Goal: Transaction & Acquisition: Purchase product/service

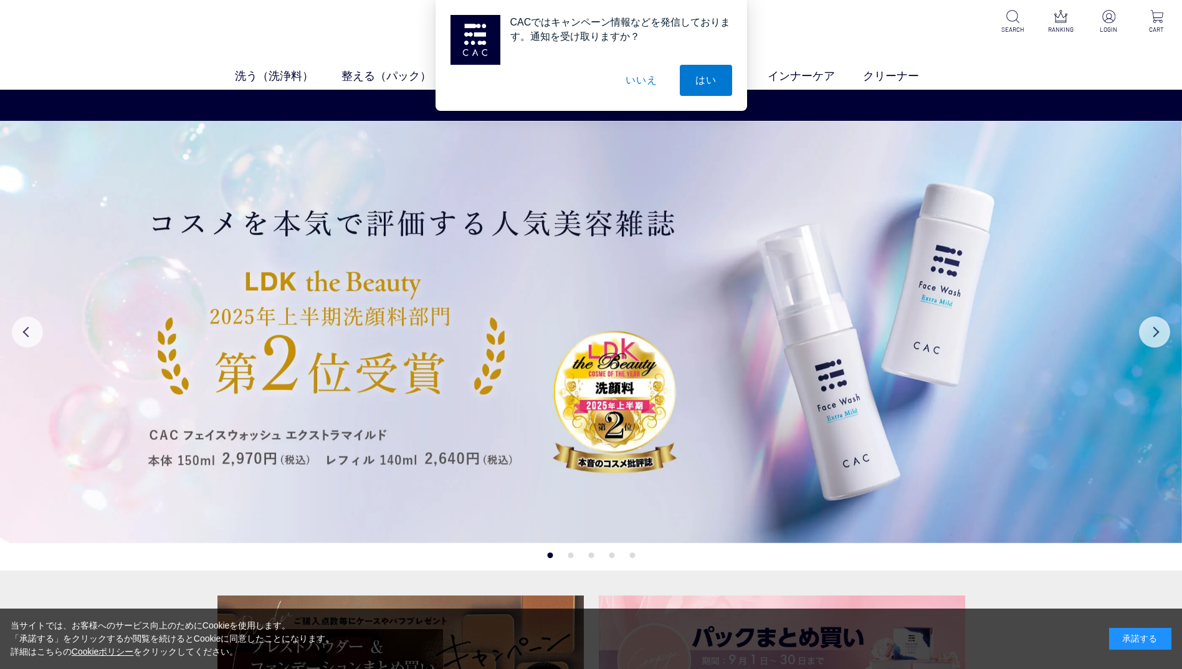
click at [653, 79] on button "いいえ" at bounding box center [641, 80] width 62 height 31
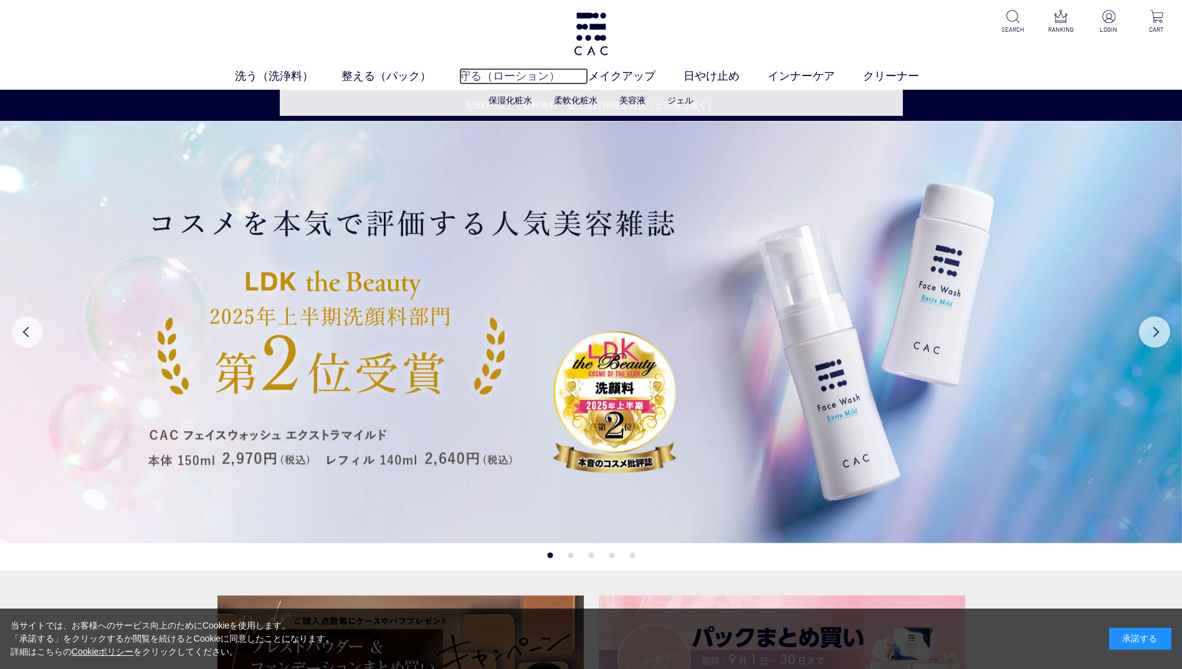
click at [540, 82] on link "守る（ローション）" at bounding box center [523, 76] width 129 height 17
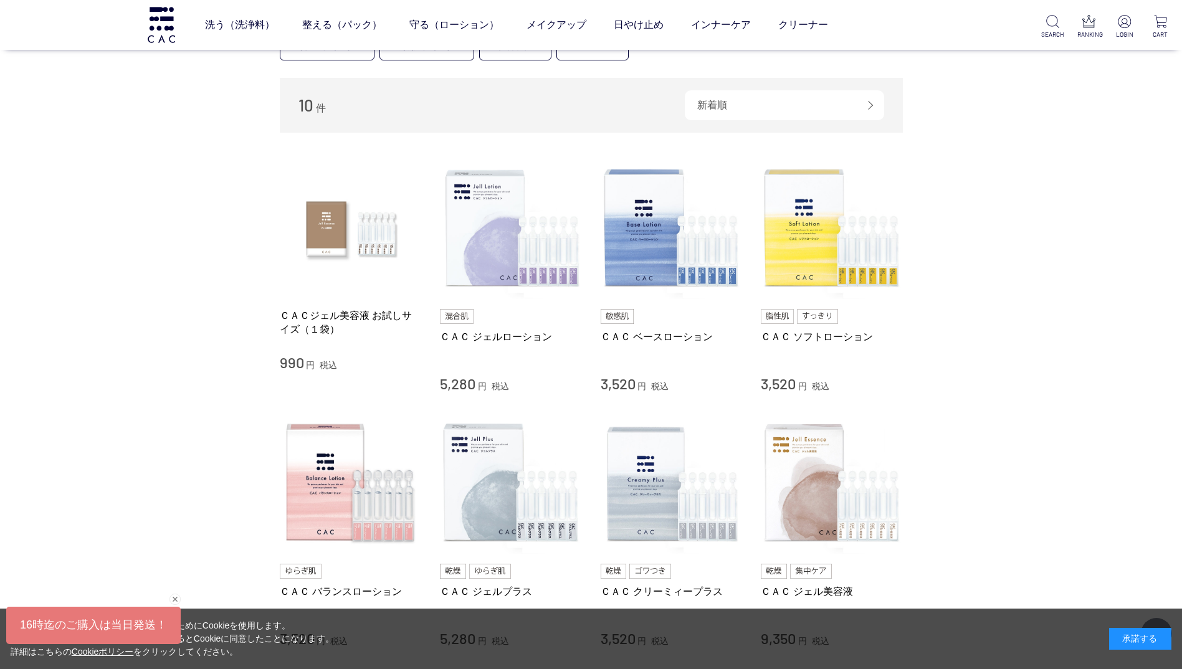
scroll to position [312, 0]
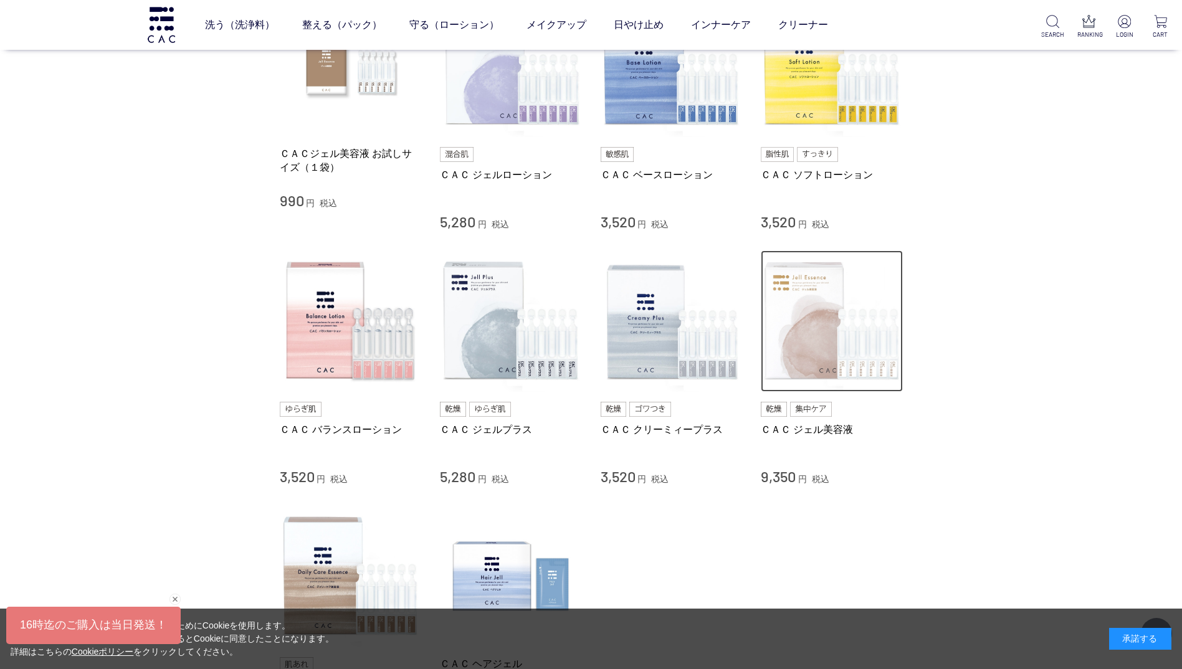
click at [825, 312] on img at bounding box center [832, 321] width 142 height 142
